Goal: Task Accomplishment & Management: Use online tool/utility

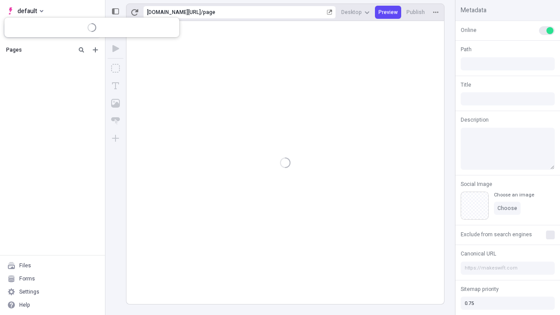
type input "/page"
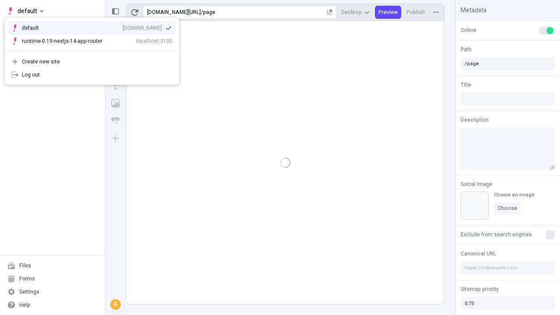
click at [92, 62] on div "Create new site" at bounding box center [97, 61] width 151 height 7
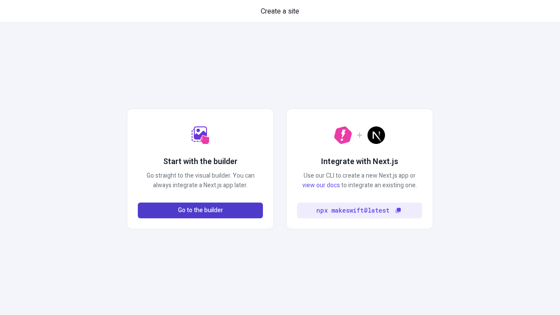
click at [200, 210] on span "Go to the builder" at bounding box center [200, 211] width 45 height 10
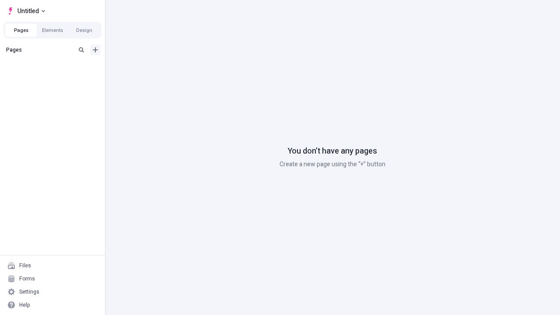
click at [95, 50] on icon "Add new" at bounding box center [95, 49] width 5 height 5
click at [142, 68] on span "Blank page" at bounding box center [147, 67] width 54 height 7
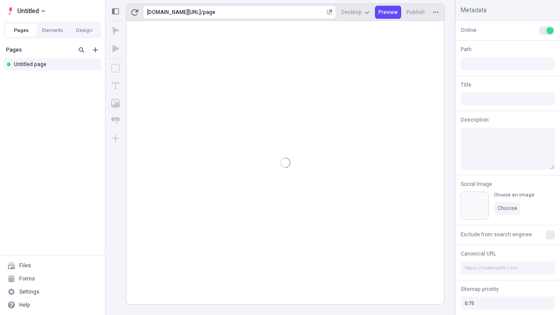
type input "/page"
click at [416, 12] on span "Publish" at bounding box center [415, 12] width 18 height 7
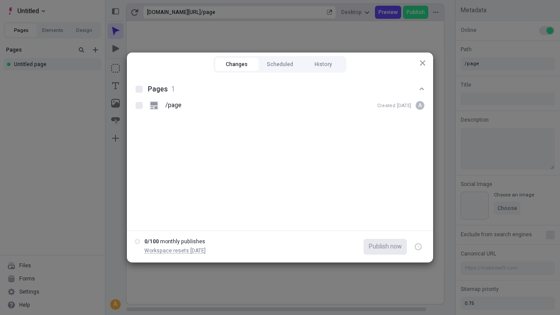
click at [237, 64] on button "Changes" at bounding box center [236, 64] width 43 height 13
click at [139, 89] on div at bounding box center [139, 89] width 7 height 7
checkbox input "true"
click at [418, 247] on icon "button" at bounding box center [419, 246] width 2 height 3
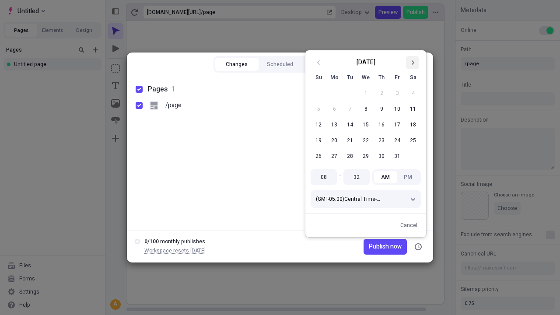
click at [413, 63] on icon "Go to next month" at bounding box center [412, 62] width 5 height 5
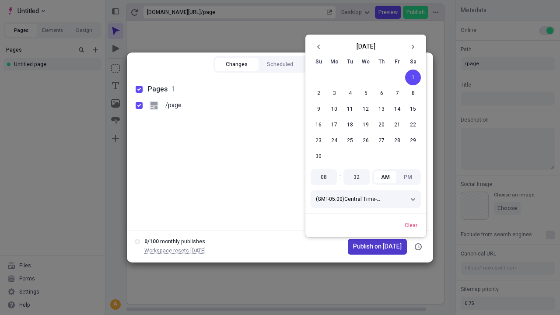
click at [372, 247] on span "Publish on 11/1/2025" at bounding box center [377, 247] width 49 height 10
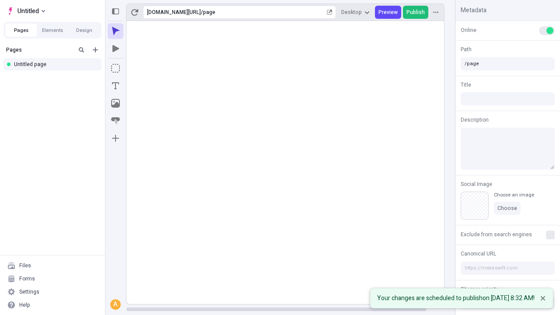
click at [416, 12] on span "Publish" at bounding box center [415, 12] width 18 height 7
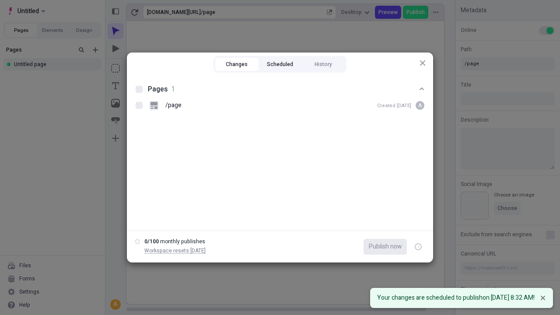
click at [280, 64] on button "Scheduled" at bounding box center [280, 64] width 43 height 13
